Goal: Information Seeking & Learning: Compare options

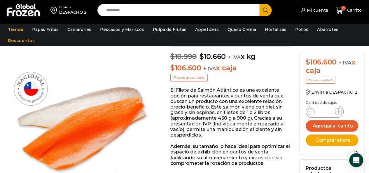
drag, startPoint x: 128, startPoint y: 6, endPoint x: 136, endPoint y: 13, distance: 10.4
click at [128, 6] on input "Search input" at bounding box center [180, 10] width 154 height 12
click at [136, 13] on input "Search input" at bounding box center [180, 10] width 154 height 12
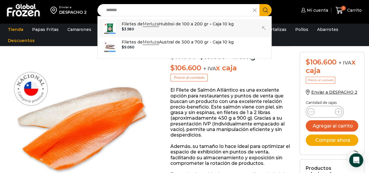
click at [165, 23] on p "Filetes de Merluza Hubbsi de 100 a 200 gr – Caja 10 kg" at bounding box center [178, 24] width 112 height 6
type input "**********"
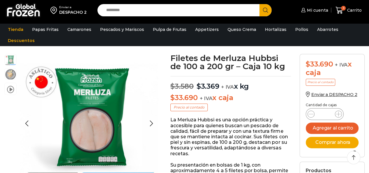
scroll to position [29, 0]
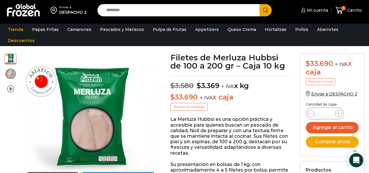
drag, startPoint x: 171, startPoint y: 56, endPoint x: 290, endPoint y: 70, distance: 119.9
copy div "Filetes de Merluza Hubbsi de 100 a 200 gr – Caja 10 kg $ 3.580 Original price w…"
